Goal: Task Accomplishment & Management: Use online tool/utility

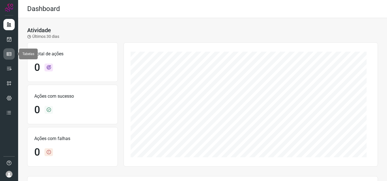
click at [10, 54] on icon at bounding box center [9, 54] width 6 height 6
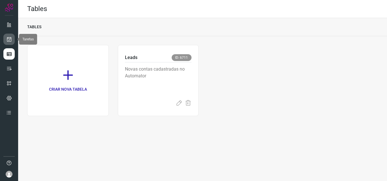
click at [12, 37] on link at bounding box center [8, 39] width 11 height 11
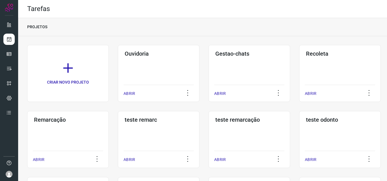
click at [97, 114] on div "Remarcação" at bounding box center [68, 118] width 70 height 9
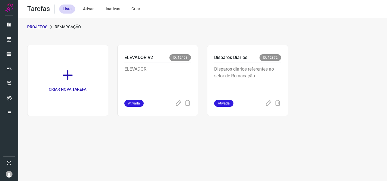
click at [255, 71] on p "Disparos diarios referentes ao setor de Remacação" at bounding box center [247, 80] width 67 height 28
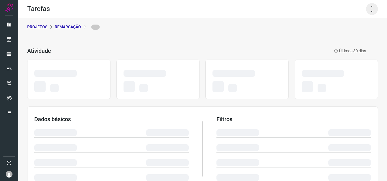
click at [367, 6] on icon at bounding box center [372, 9] width 12 height 12
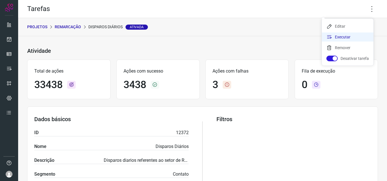
click at [344, 35] on li "Executar" at bounding box center [348, 37] width 52 height 9
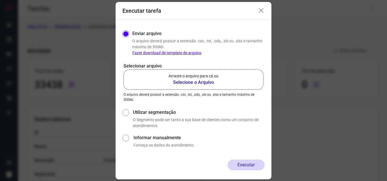
click at [202, 82] on b "Selecione o Arquivo" at bounding box center [193, 82] width 50 height 7
click at [0, 0] on input "Arraste o arquivo para cá ou Selecione o Arquivo" at bounding box center [0, 0] width 0 height 0
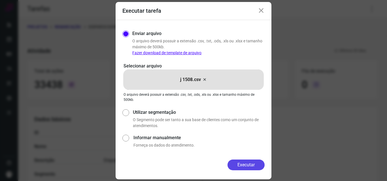
click at [249, 166] on button "Executar" at bounding box center [245, 165] width 37 height 11
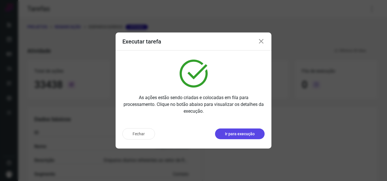
click at [246, 137] on button "Ir para execução" at bounding box center [240, 134] width 50 height 11
